Goal: Answer question/provide support

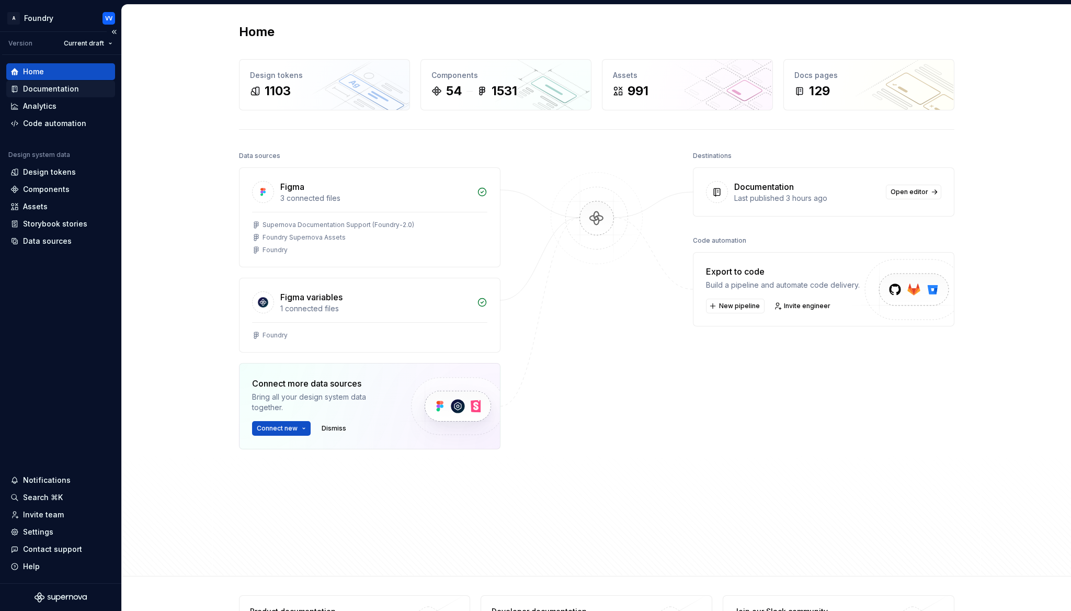
click at [71, 89] on div "Documentation" at bounding box center [51, 89] width 56 height 10
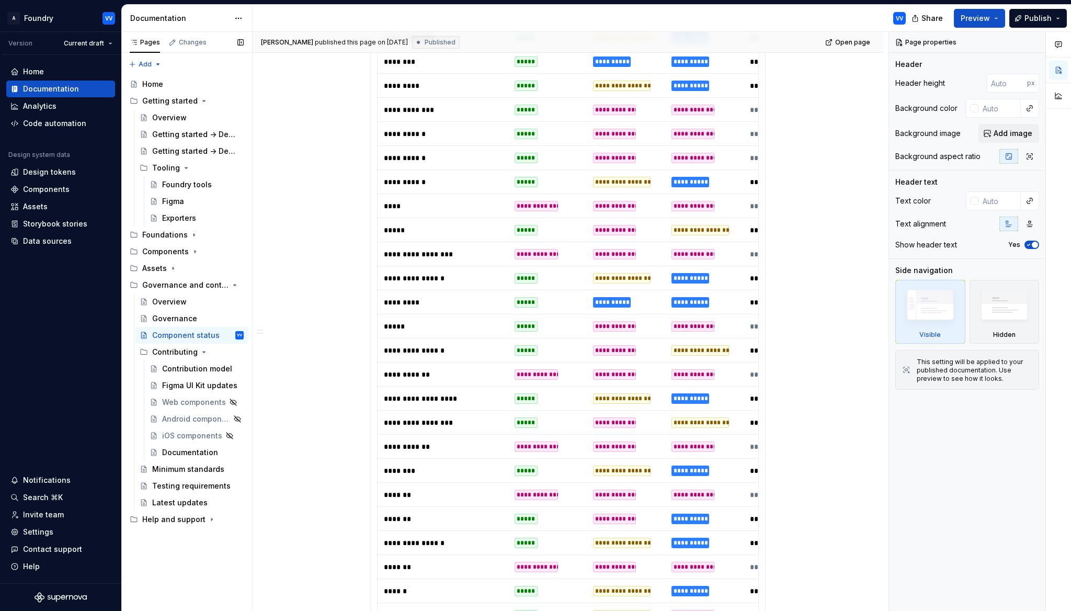
scroll to position [971, 0]
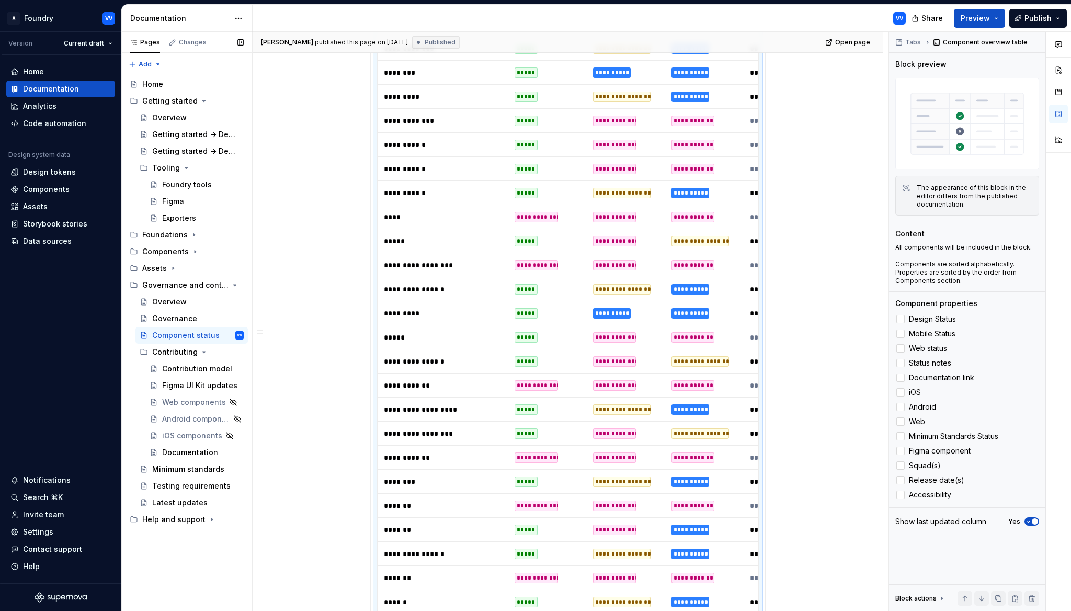
click at [630, 121] on div "**********" at bounding box center [614, 121] width 43 height 10
click at [622, 121] on div "**********" at bounding box center [614, 121] width 43 height 10
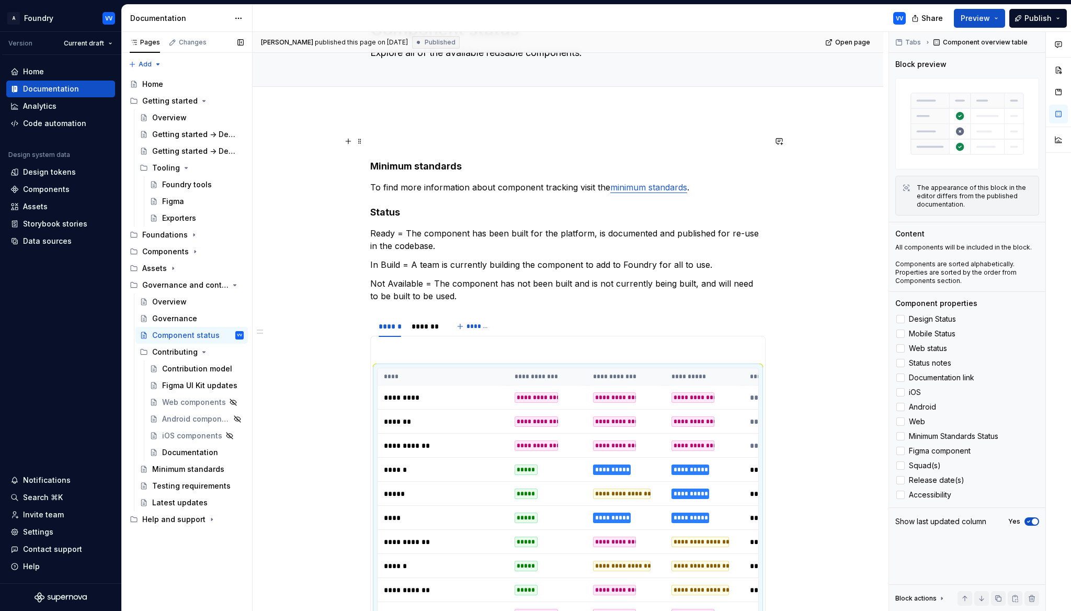
scroll to position [94, 0]
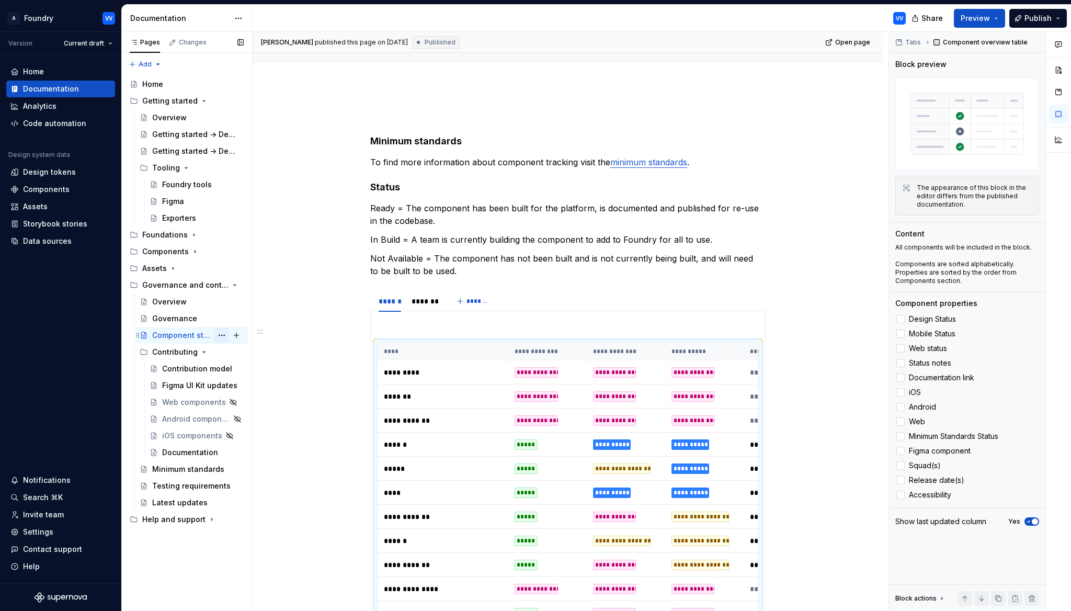
click at [223, 334] on button "Page tree" at bounding box center [221, 335] width 15 height 15
click at [198, 336] on div "Pages Changes Add Accessibility guide for tree Page tree. Navigate the tree wit…" at bounding box center [186, 321] width 131 height 579
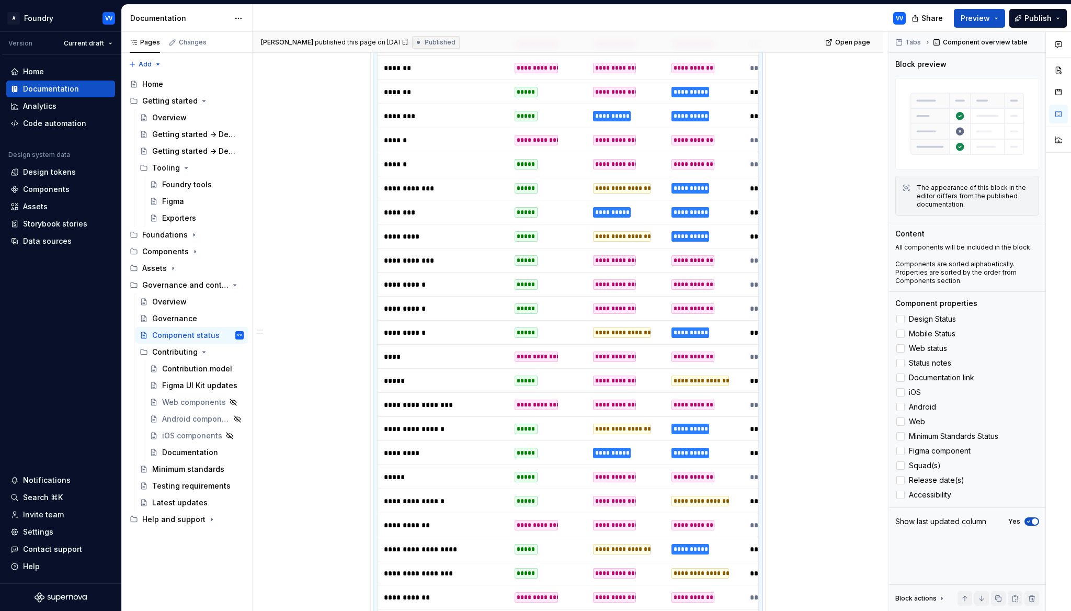
scroll to position [843, 0]
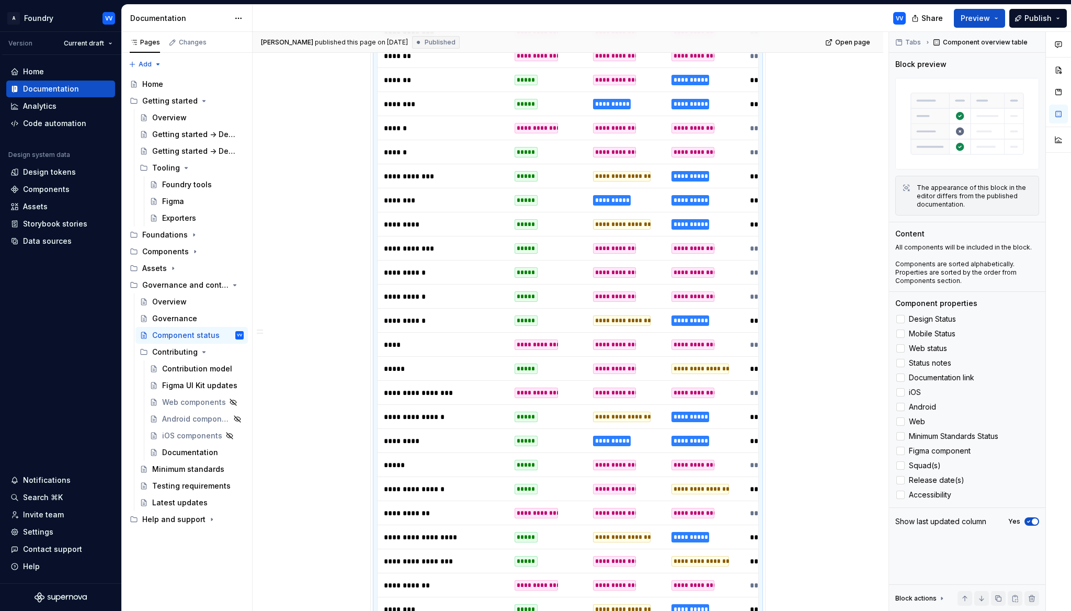
click at [642, 249] on td "**********" at bounding box center [626, 248] width 78 height 24
click at [627, 248] on div "**********" at bounding box center [614, 248] width 43 height 10
click at [623, 249] on div "**********" at bounding box center [614, 248] width 43 height 10
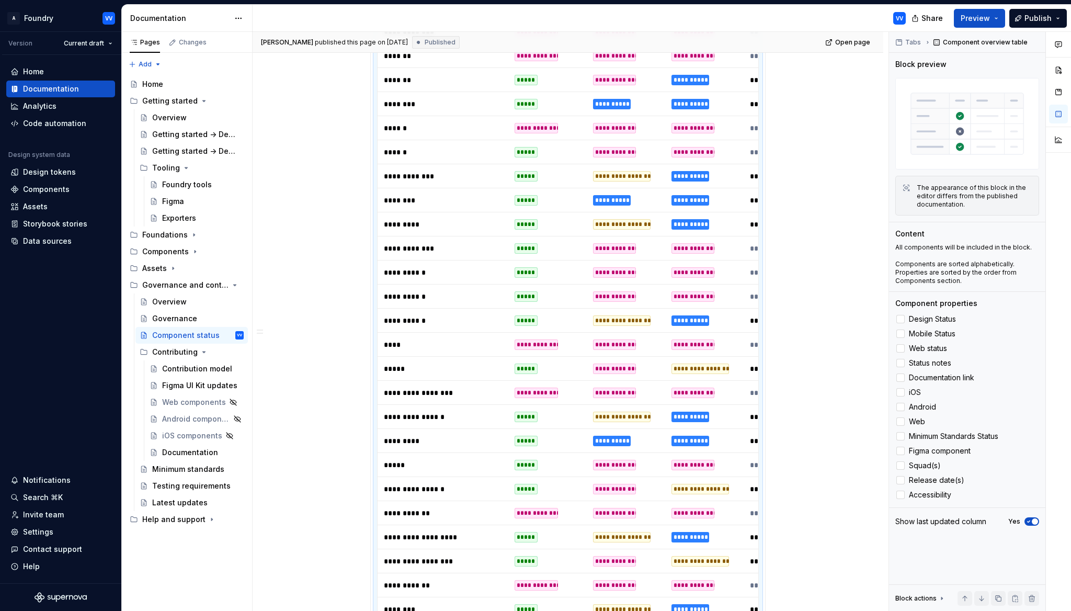
click at [420, 246] on p "**********" at bounding box center [443, 248] width 118 height 10
click at [188, 43] on div "Changes" at bounding box center [193, 42] width 28 height 8
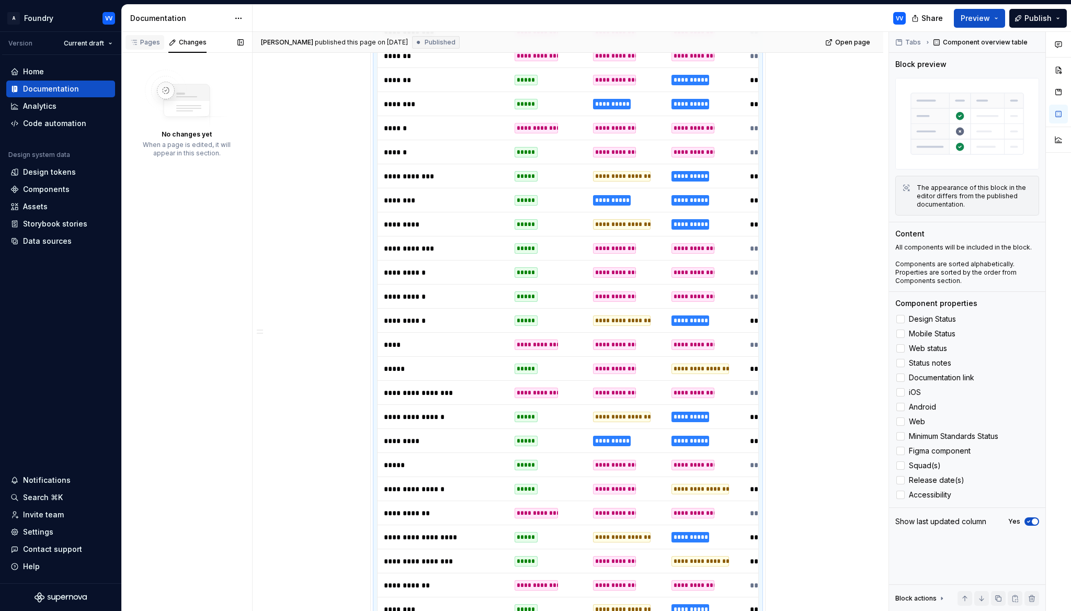
click at [147, 41] on div "Pages" at bounding box center [145, 42] width 30 height 8
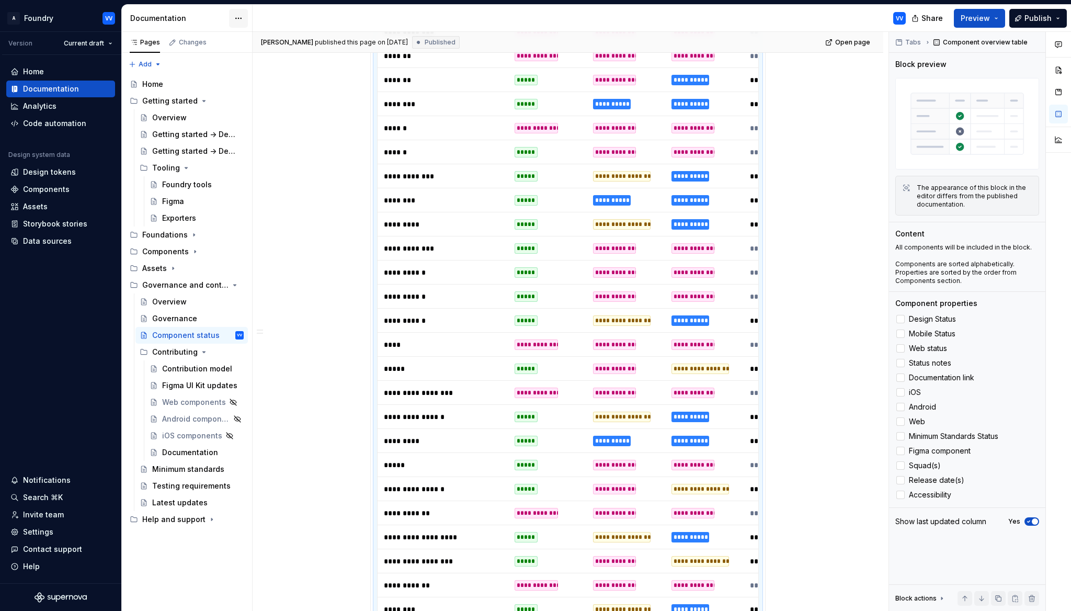
click at [238, 16] on html "A Foundry VV Version Current draft Home Documentation Analytics Code automation…" at bounding box center [535, 305] width 1071 height 611
click at [323, 198] on html "A Foundry VV Version Current draft Home Documentation Analytics Code automation…" at bounding box center [535, 305] width 1071 height 611
click at [220, 334] on button "Page tree" at bounding box center [221, 335] width 15 height 15
click at [188, 329] on div "Pages Changes Add Accessibility guide for tree Page tree. Navigate the tree wit…" at bounding box center [186, 321] width 131 height 579
click at [177, 334] on div "Component status" at bounding box center [182, 335] width 60 height 10
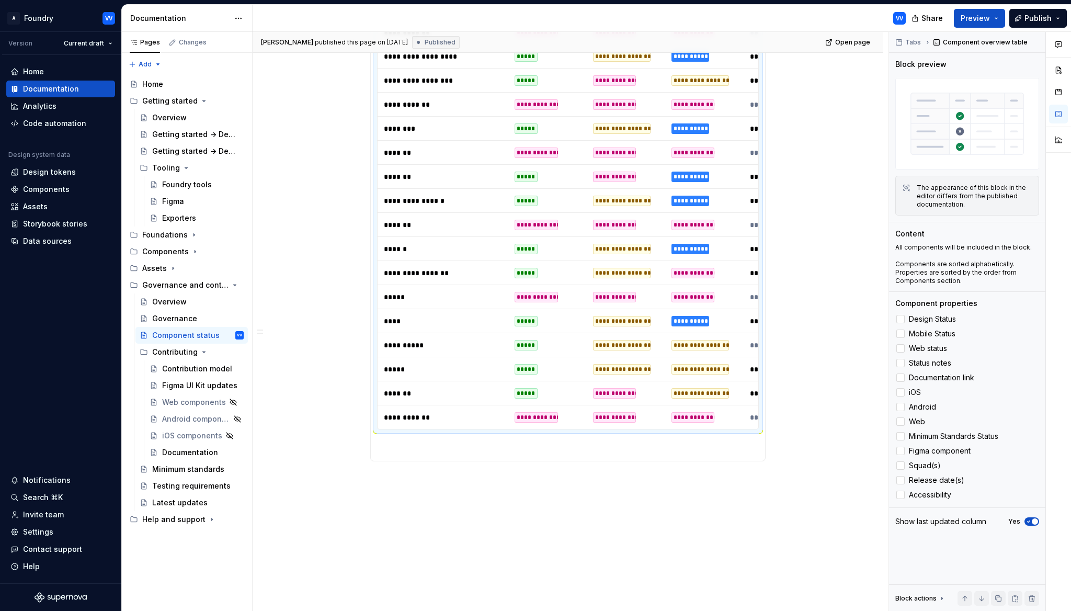
scroll to position [1432, 0]
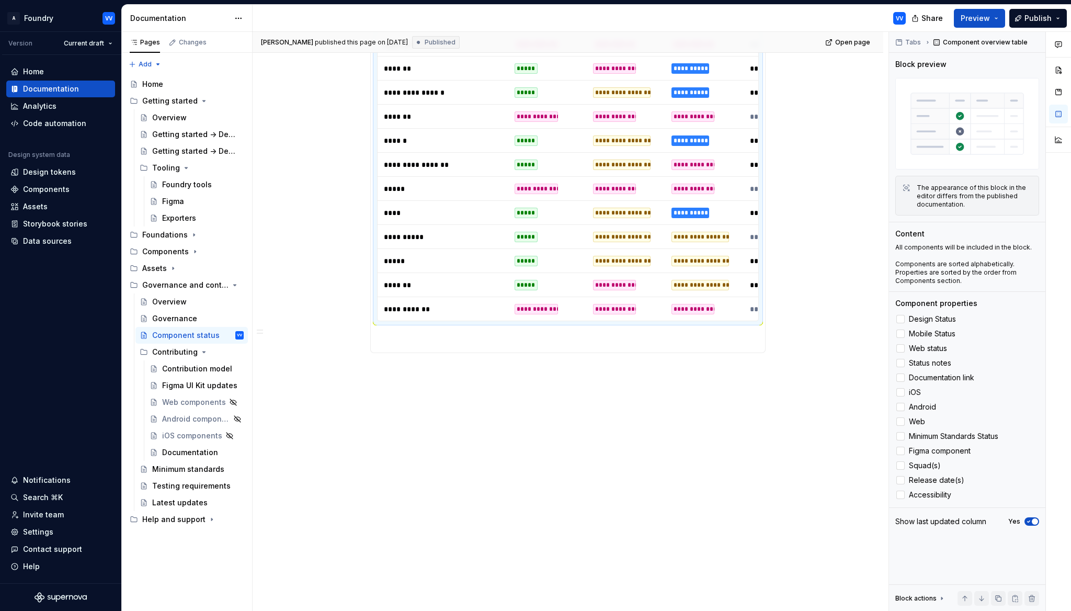
click at [460, 232] on p "**********" at bounding box center [443, 237] width 118 height 10
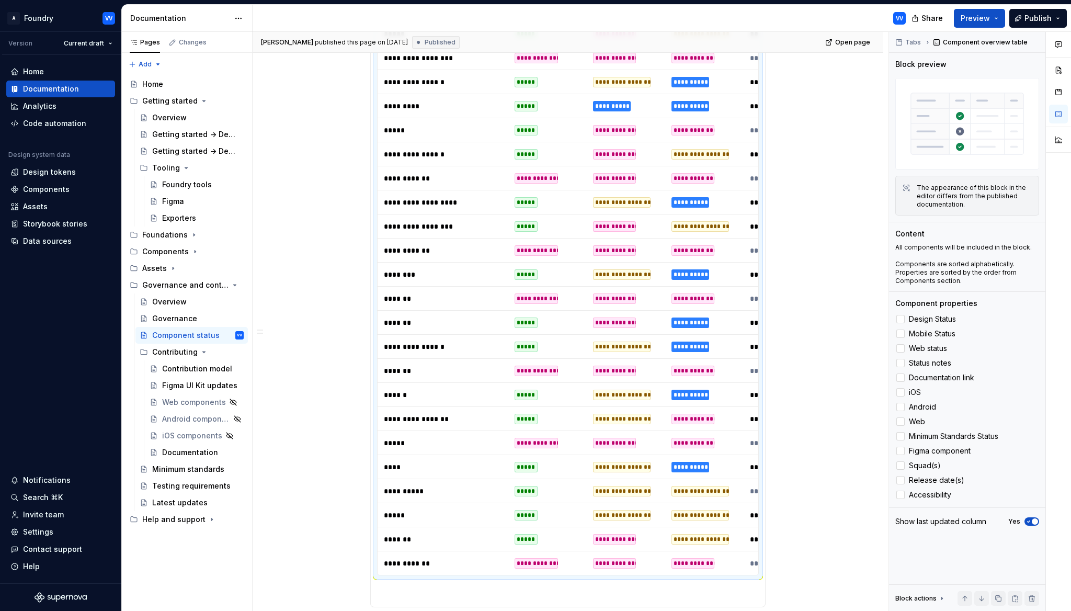
scroll to position [1060, 0]
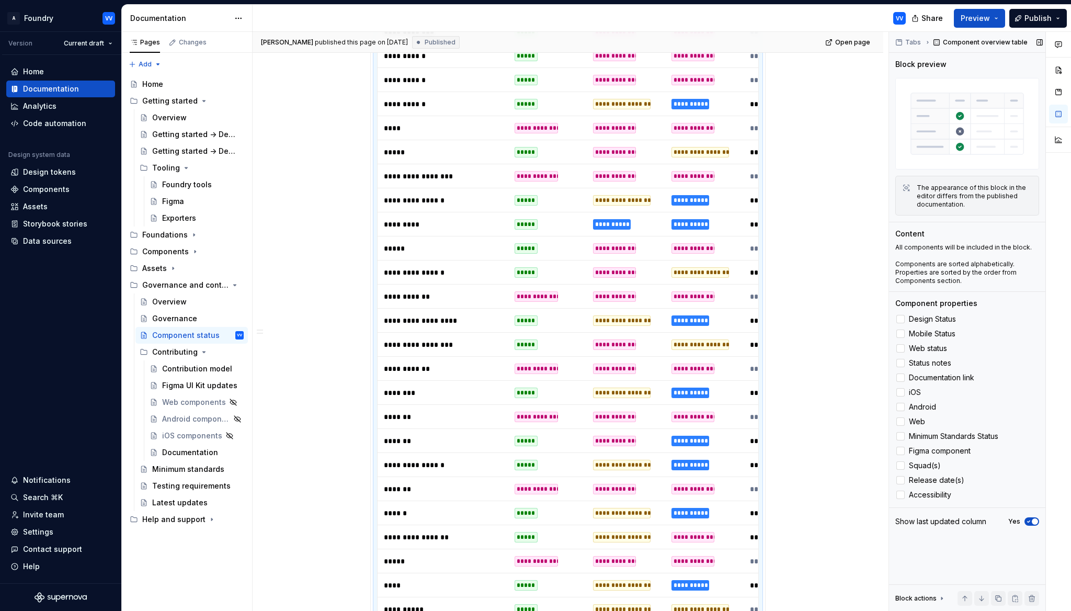
click at [999, 42] on div "Component overview table" at bounding box center [981, 42] width 102 height 15
click at [954, 43] on div "Component overview table" at bounding box center [981, 42] width 102 height 15
click at [853, 44] on span "Open page" at bounding box center [852, 42] width 35 height 8
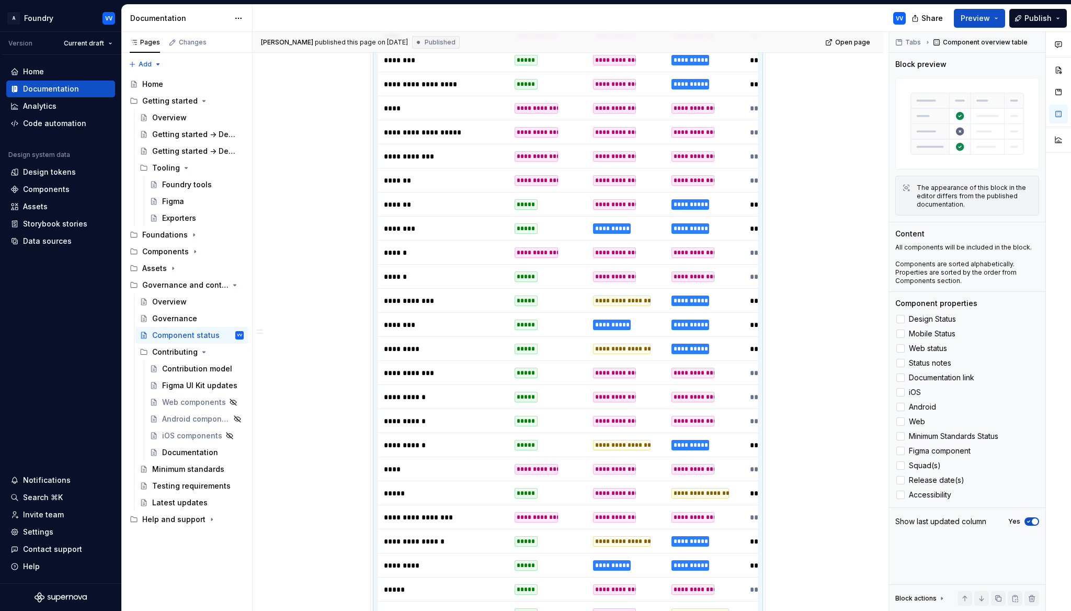
scroll to position [720, 0]
type textarea "*"
click at [633, 369] on div "**********" at bounding box center [614, 372] width 43 height 10
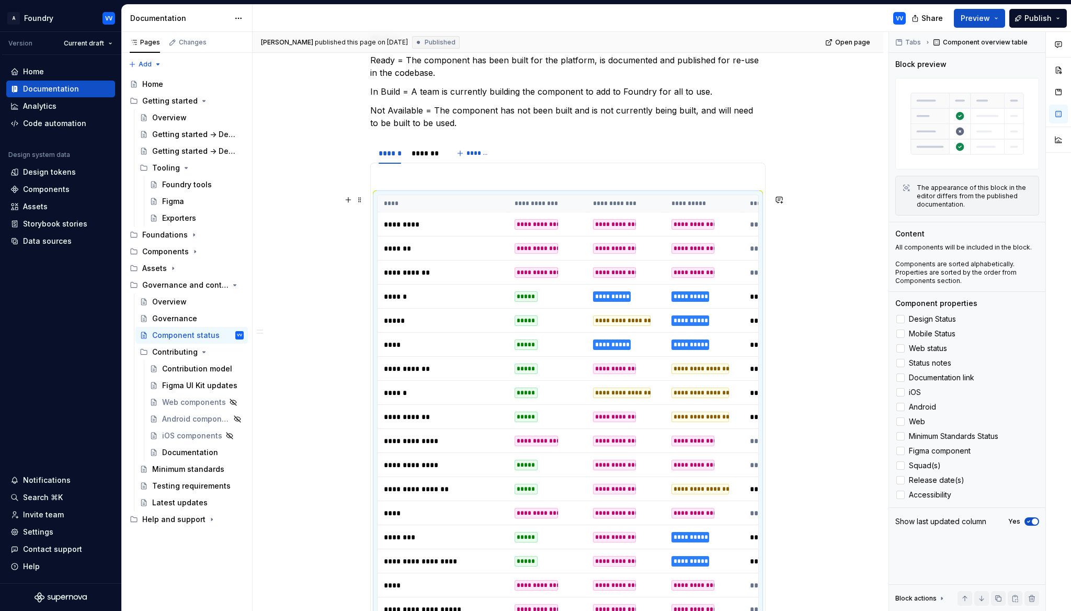
scroll to position [239, 0]
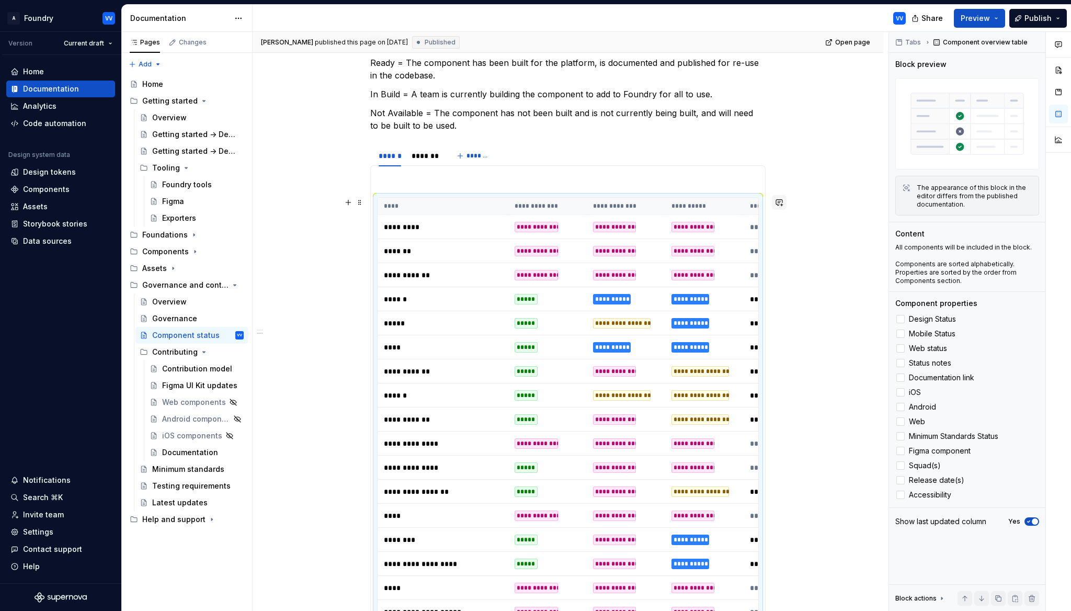
click at [783, 203] on button "button" at bounding box center [779, 202] width 15 height 15
click at [779, 244] on icon "Send" at bounding box center [777, 247] width 10 height 10
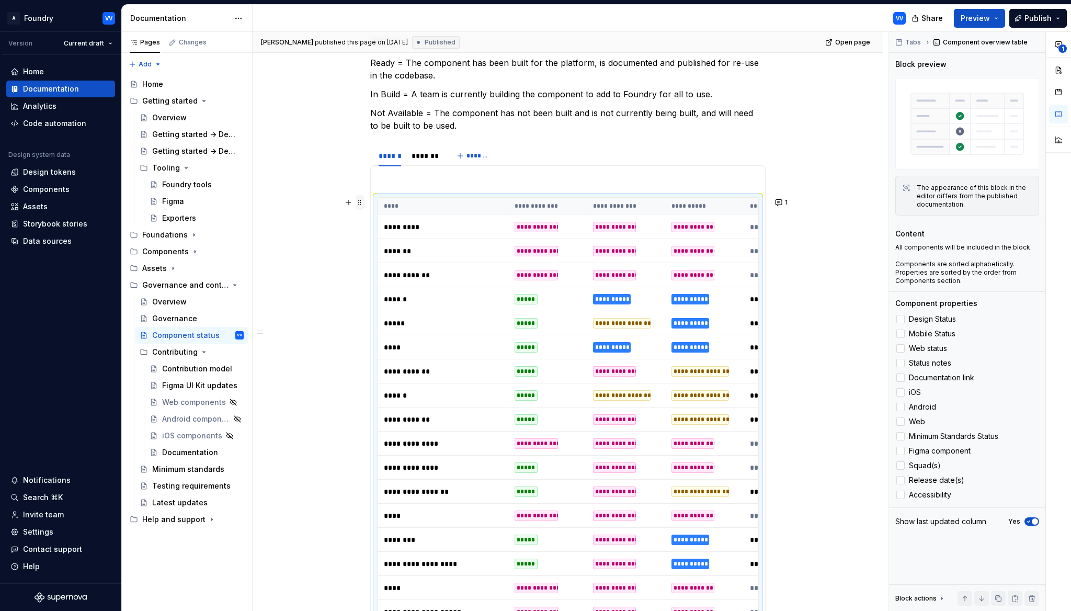
click at [363, 203] on span at bounding box center [360, 202] width 8 height 15
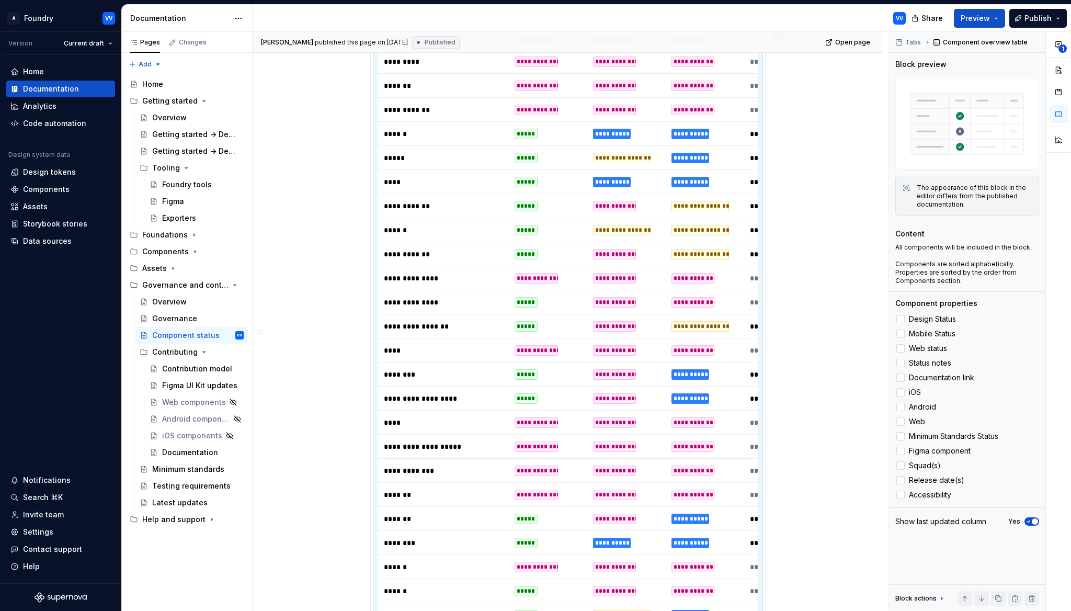
click at [424, 227] on p "******" at bounding box center [443, 230] width 118 height 10
click at [406, 228] on p "******" at bounding box center [443, 230] width 118 height 10
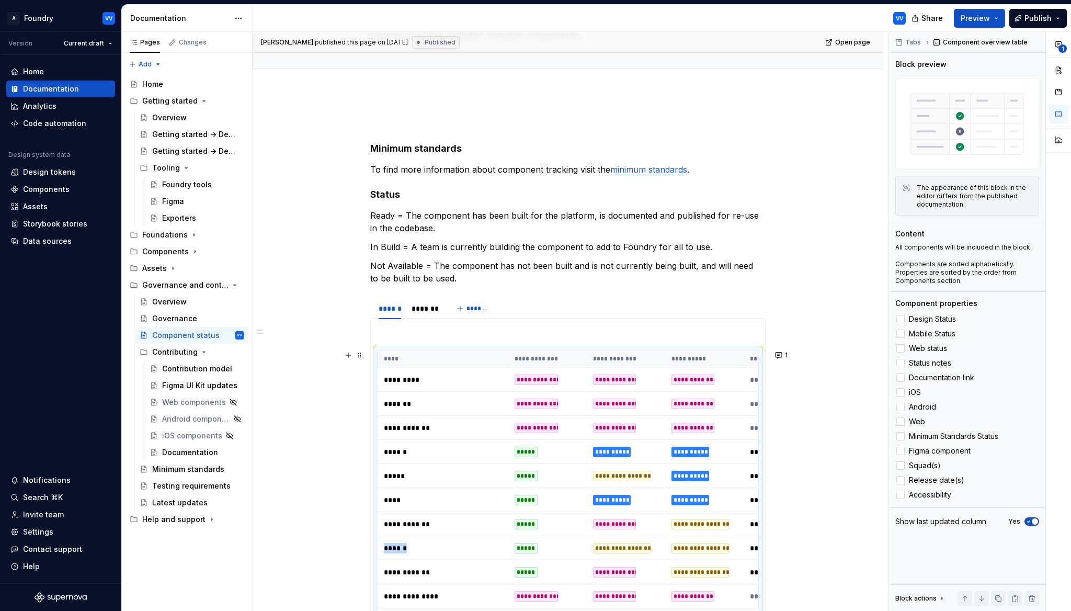
scroll to position [88, 0]
click at [455, 278] on p "Not Available = The component has not been built and is not currently being bui…" at bounding box center [567, 270] width 395 height 25
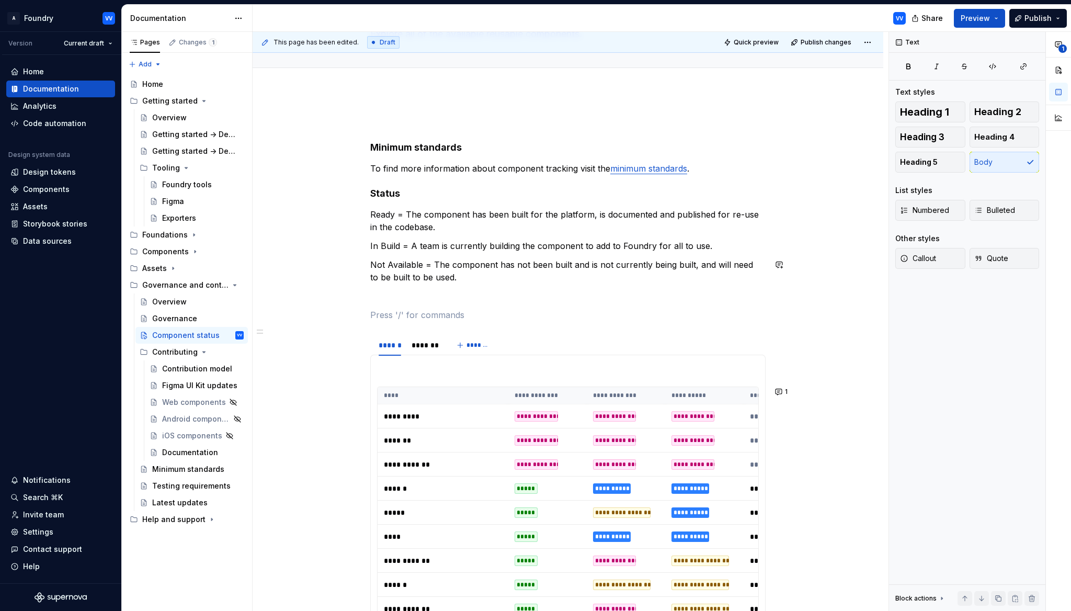
type textarea "*"
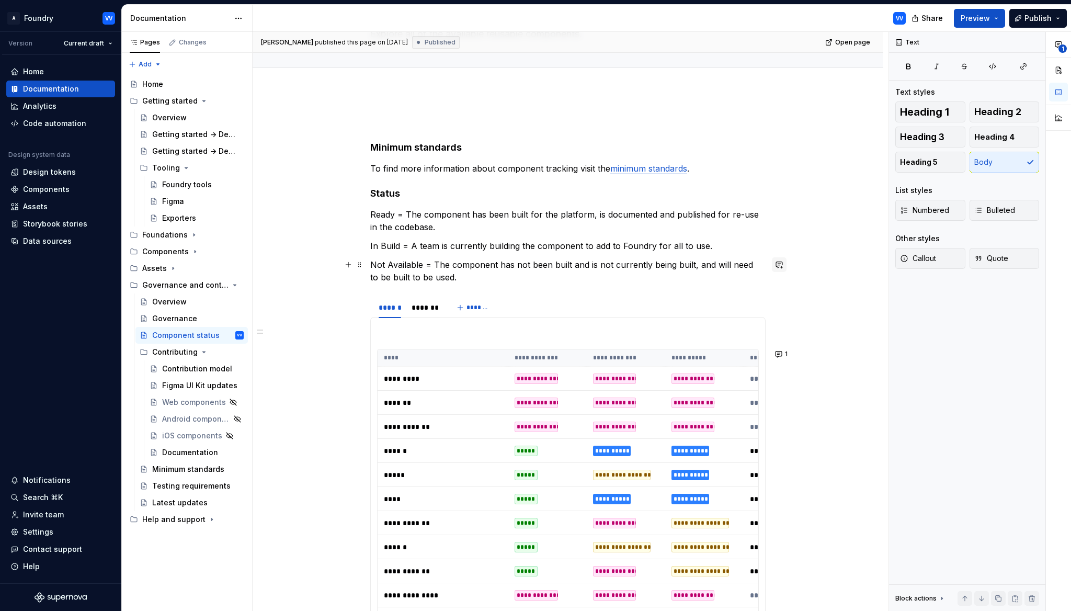
click at [783, 264] on button "button" at bounding box center [779, 264] width 15 height 15
click at [778, 307] on icon "Send" at bounding box center [777, 309] width 10 height 10
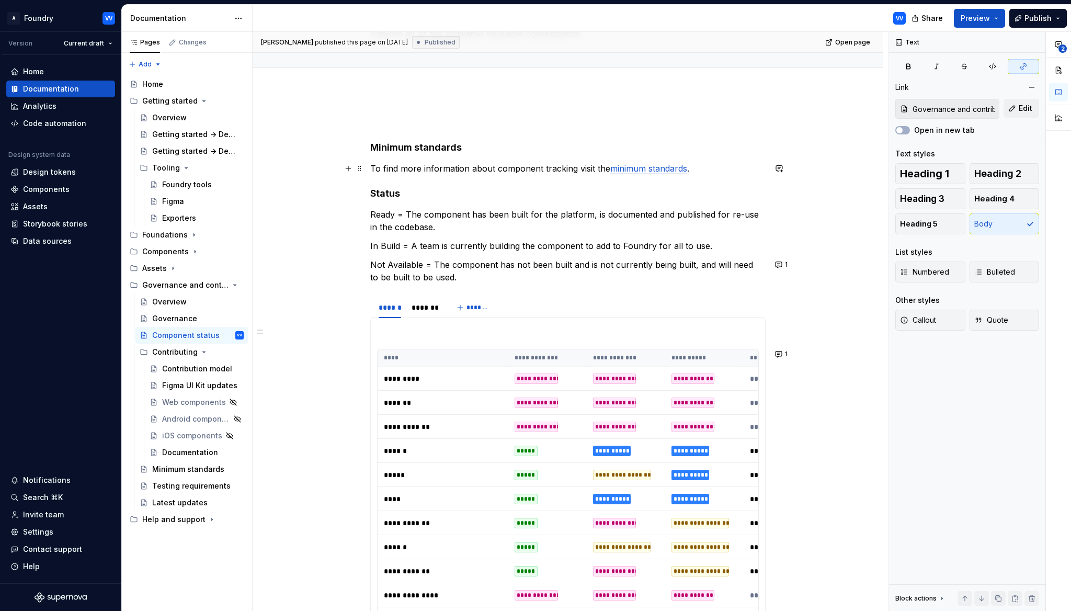
click at [648, 169] on link "minimum standards" at bounding box center [648, 168] width 77 height 10
click at [663, 169] on link "minimum standards" at bounding box center [648, 168] width 77 height 10
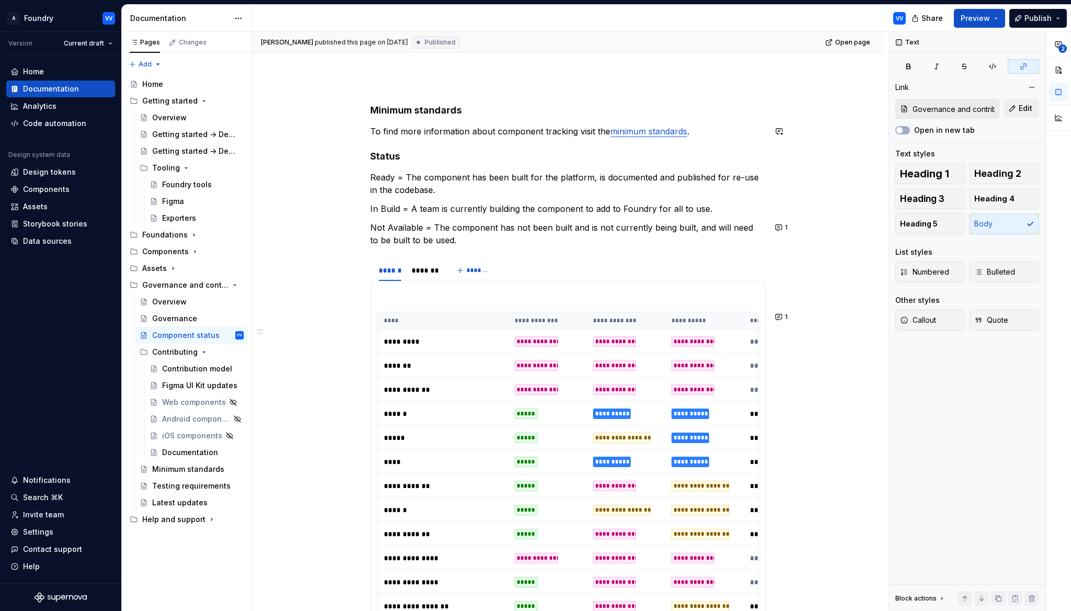
scroll to position [125, 0]
click at [638, 131] on link "minimum standards" at bounding box center [648, 130] width 77 height 10
drag, startPoint x: 952, startPoint y: 107, endPoint x: 1002, endPoint y: 107, distance: 50.7
click at [1002, 107] on div "Governance and contribution / Minimum standards Edit" at bounding box center [967, 109] width 144 height 20
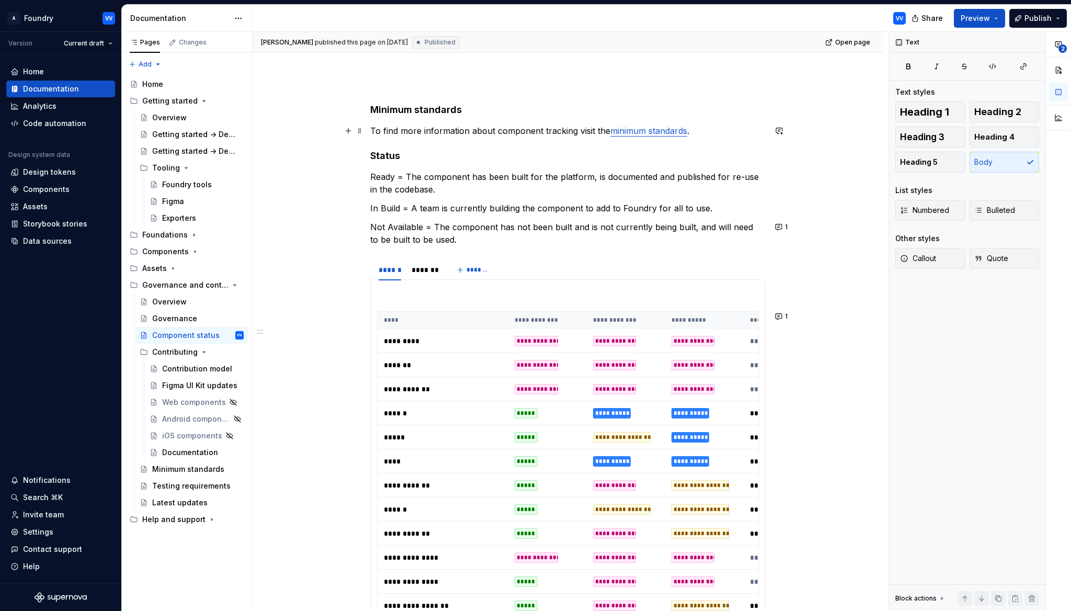
click at [728, 135] on p "To find more information about component tracking visit the minimum standards ." at bounding box center [567, 130] width 395 height 13
click at [638, 132] on link "minimum standards" at bounding box center [648, 130] width 77 height 10
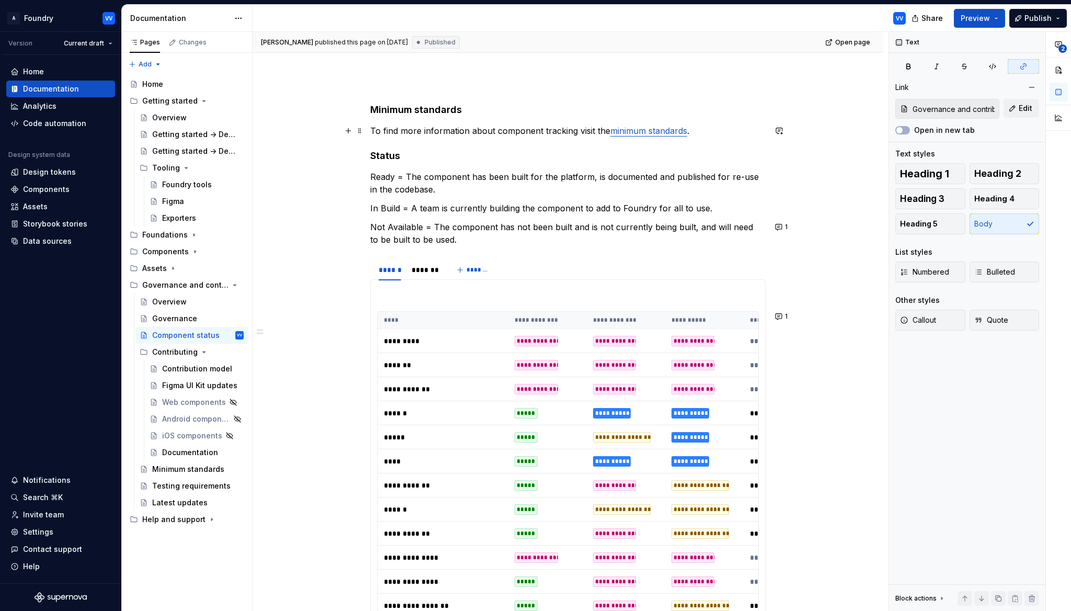
click at [662, 133] on link "minimum standards" at bounding box center [648, 130] width 77 height 10
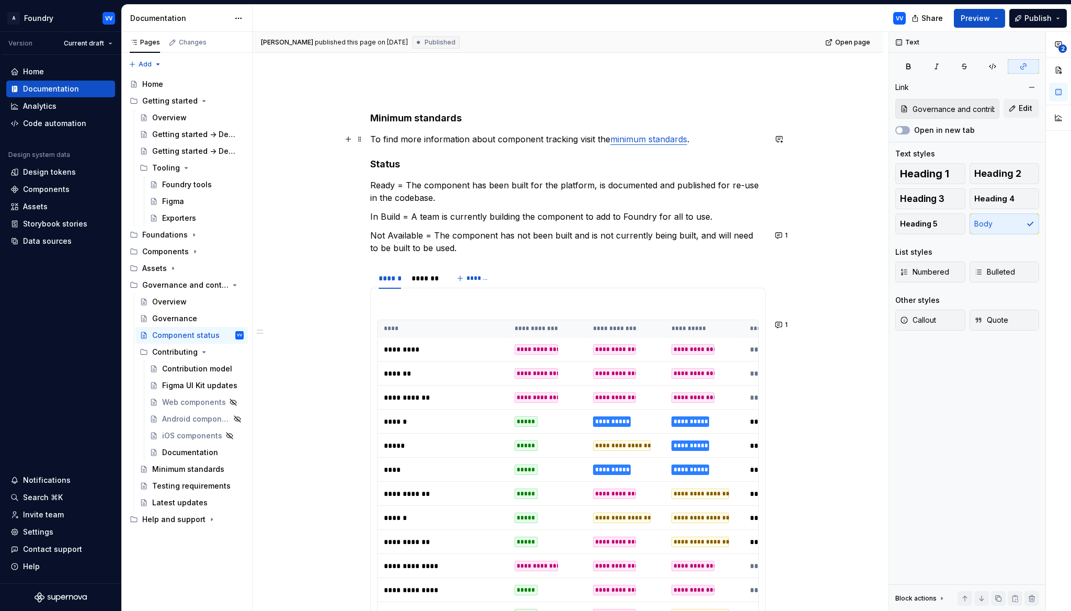
scroll to position [115, 0]
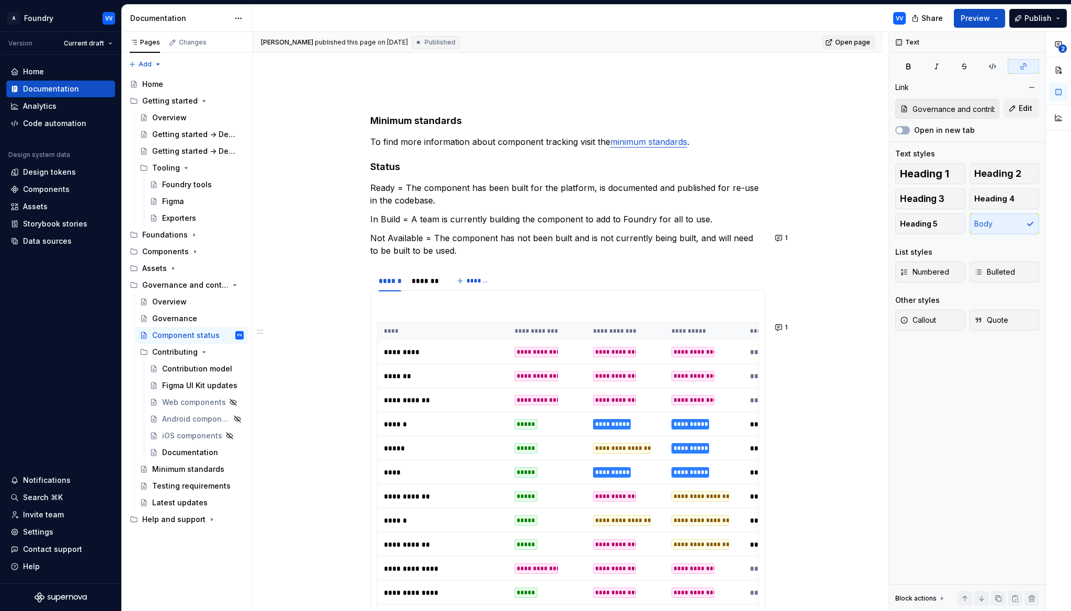
click at [861, 37] on link "Open page" at bounding box center [848, 42] width 53 height 15
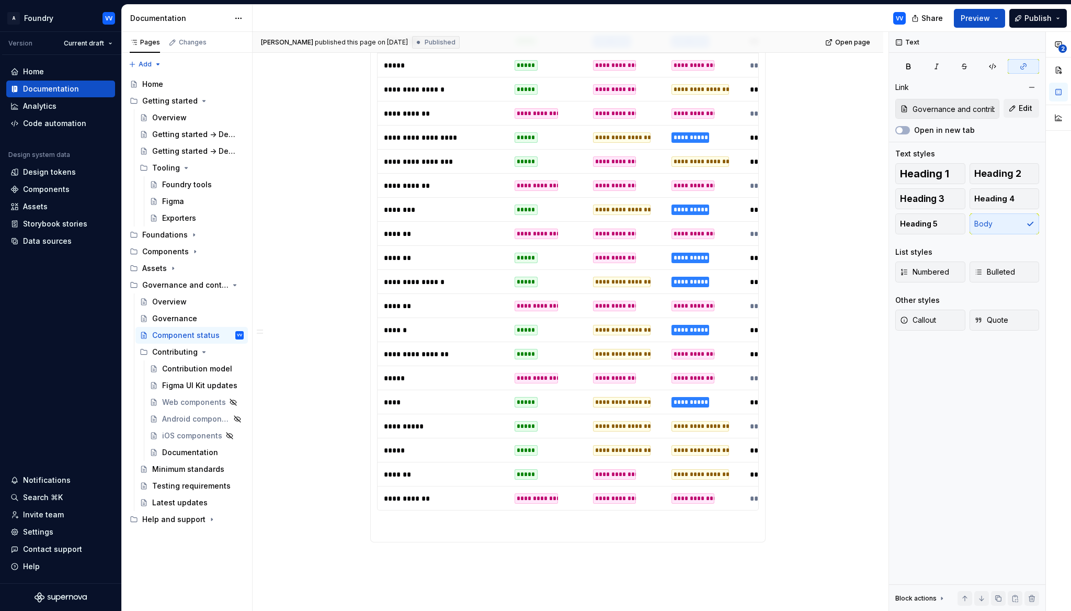
scroll to position [1243, 0]
type textarea "*"
